Goal: Manage account settings

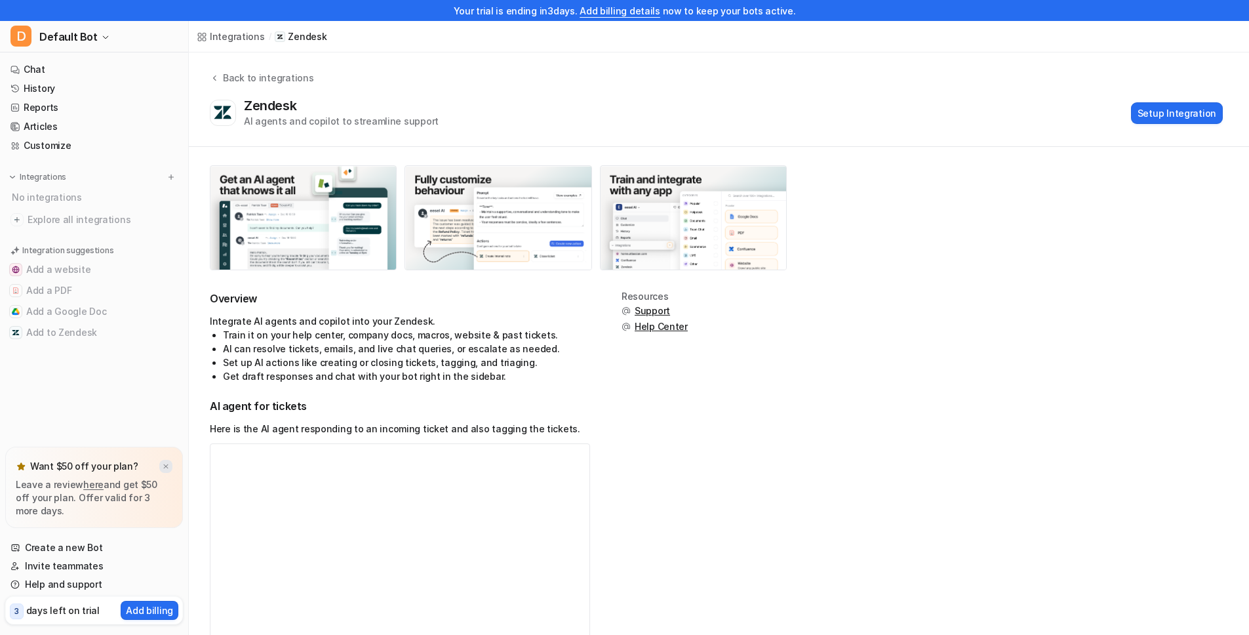
click at [166, 465] on img at bounding box center [166, 466] width 8 height 9
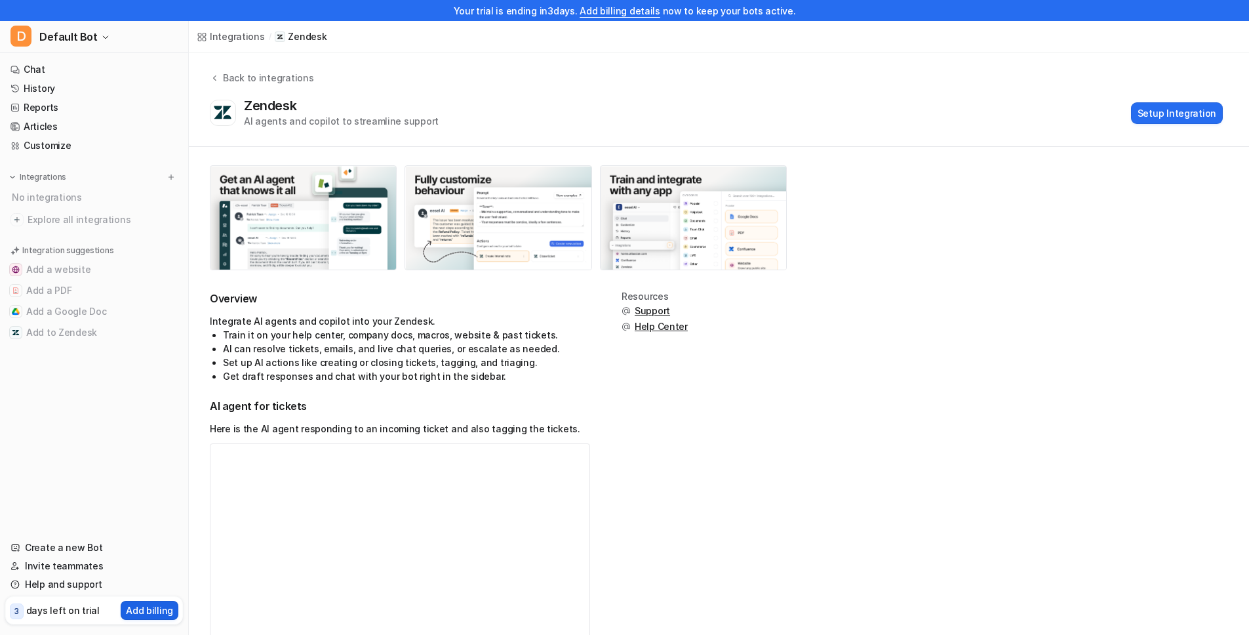
click at [149, 606] on p "Add billing" at bounding box center [149, 610] width 47 height 14
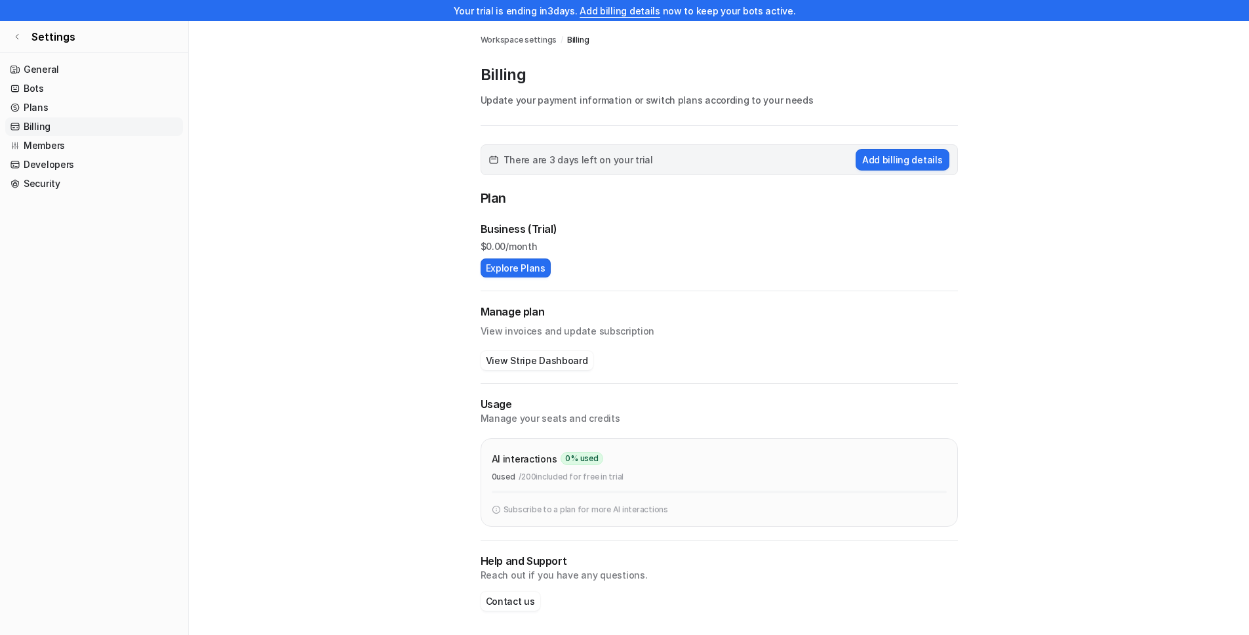
click at [540, 349] on div "Manage plan View invoices and update subscription View Stripe Dashboard" at bounding box center [719, 337] width 477 height 66
click at [540, 352] on button "View Stripe Dashboard" at bounding box center [537, 360] width 113 height 19
